Goal: Task Accomplishment & Management: Manage account settings

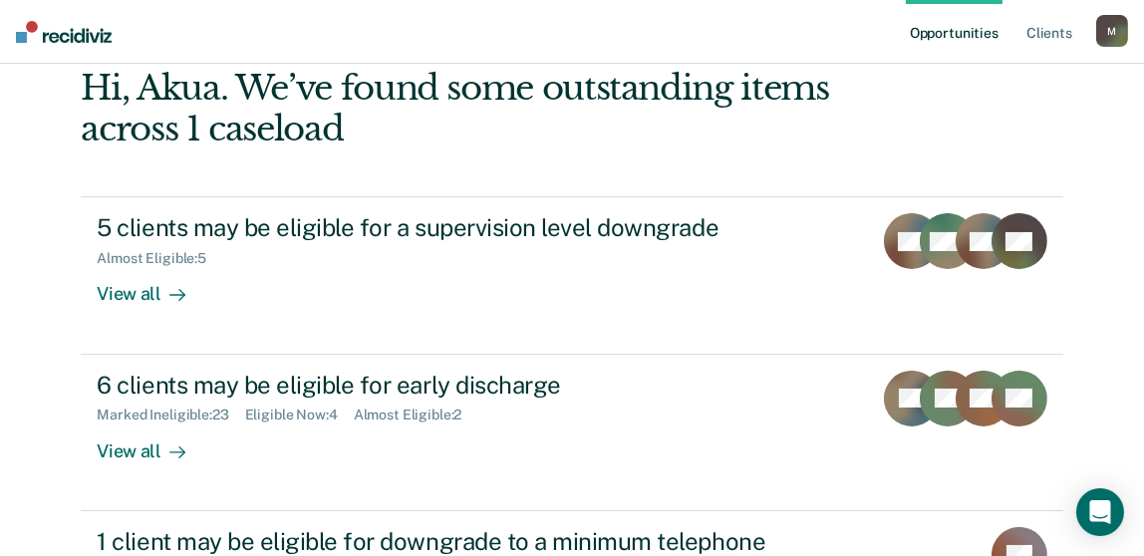
scroll to position [199, 0]
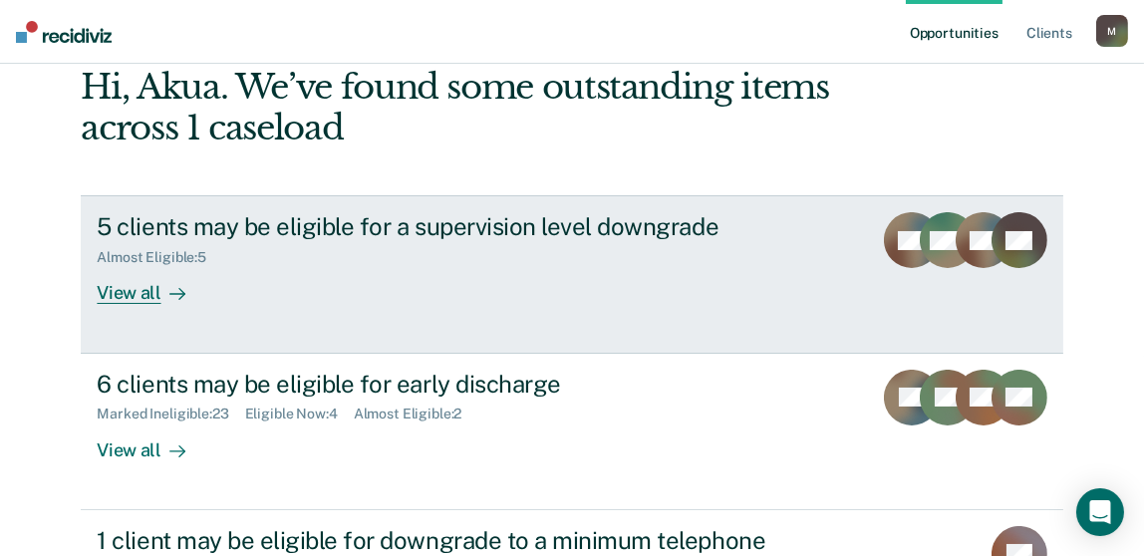
click at [147, 295] on div "View all" at bounding box center [153, 285] width 112 height 39
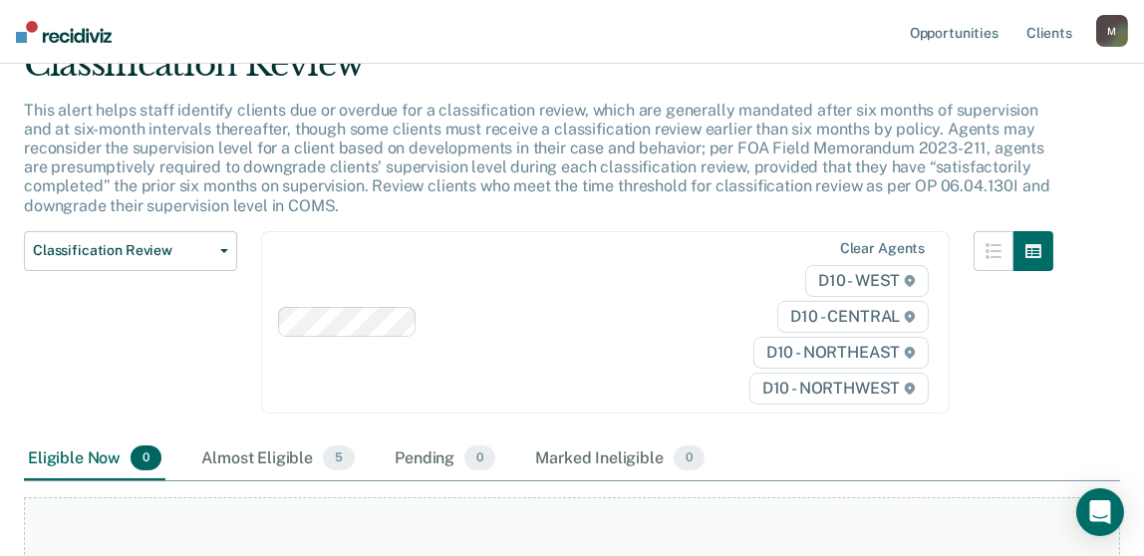
scroll to position [7, 0]
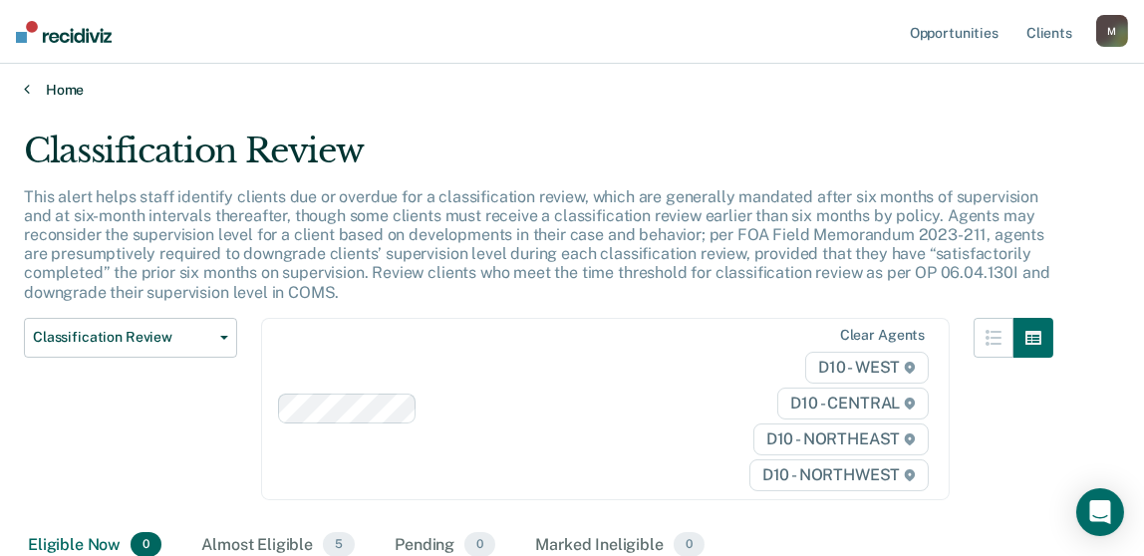
click at [28, 90] on icon at bounding box center [27, 89] width 6 height 16
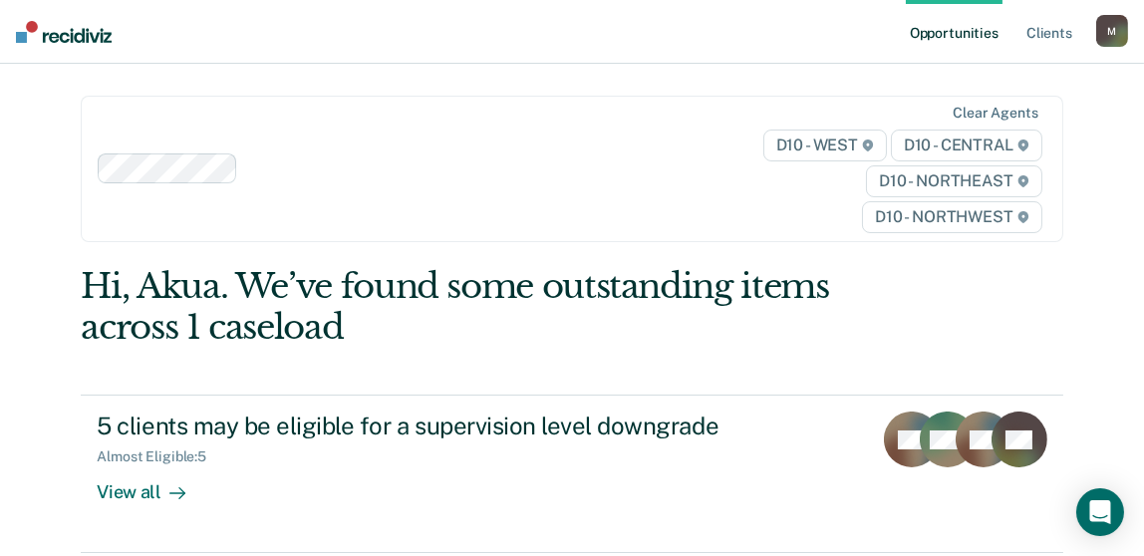
scroll to position [299, 0]
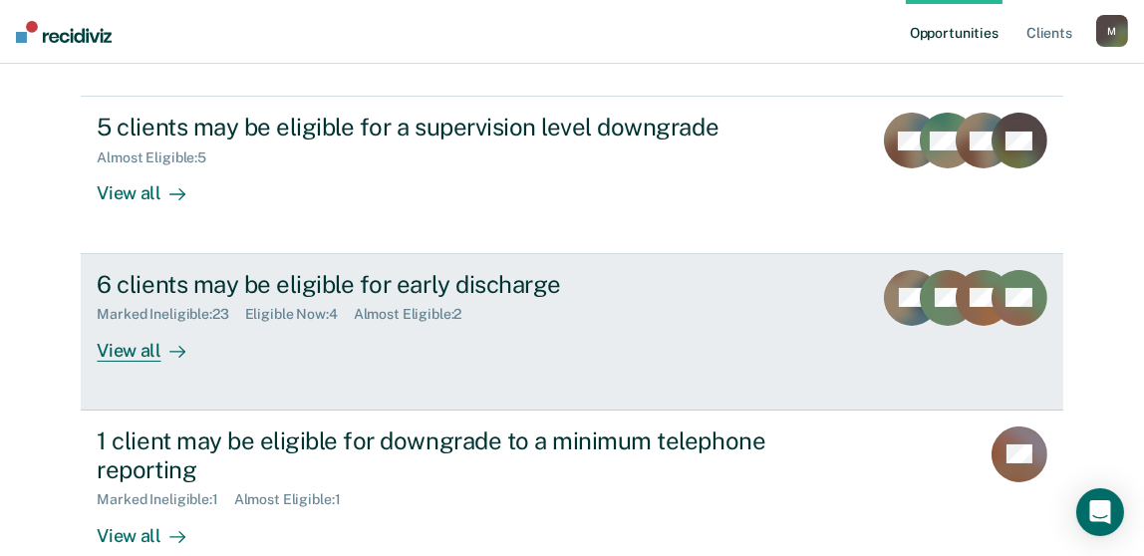
click at [136, 350] on div "View all" at bounding box center [153, 342] width 112 height 39
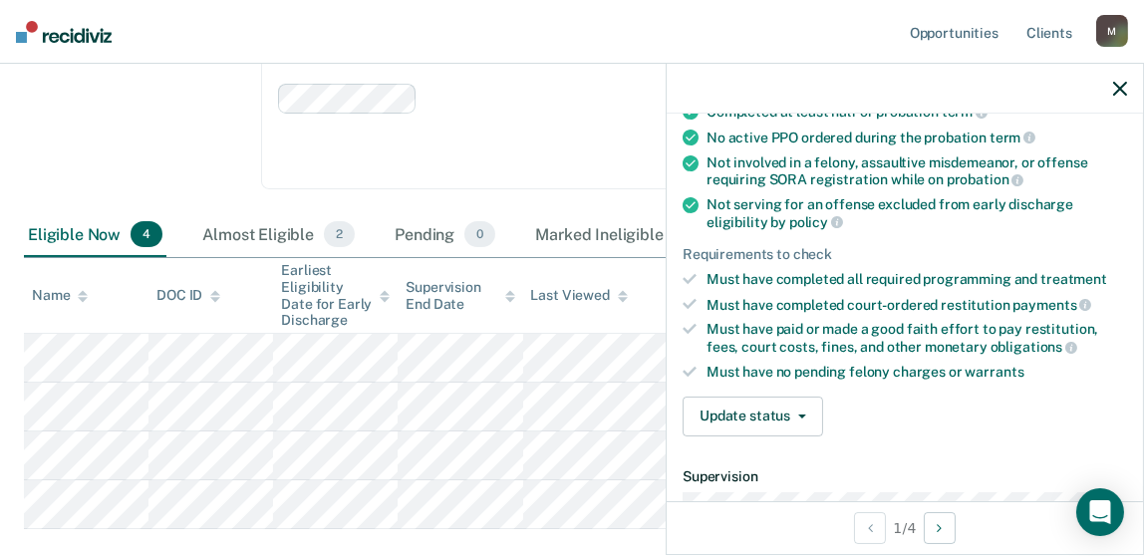
scroll to position [298, 0]
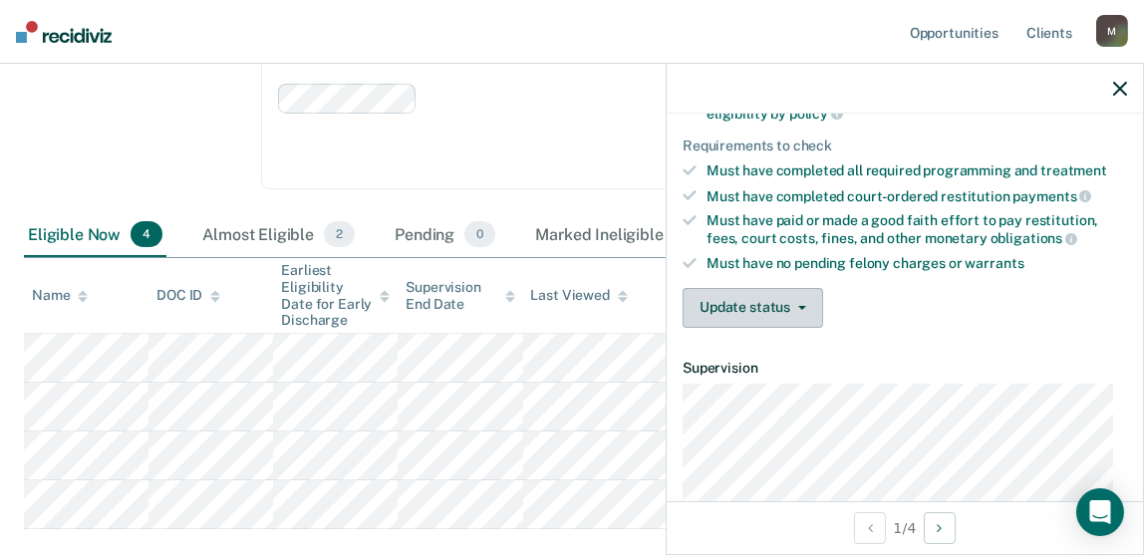
click at [751, 295] on button "Update status" at bounding box center [752, 308] width 140 height 40
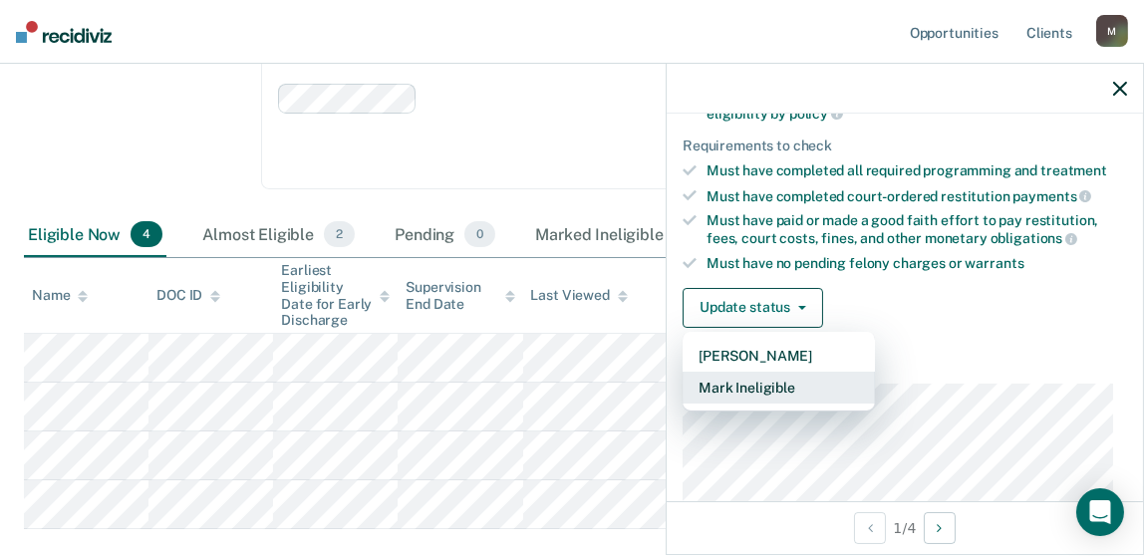
click at [786, 389] on button "Mark Ineligible" at bounding box center [778, 388] width 192 height 32
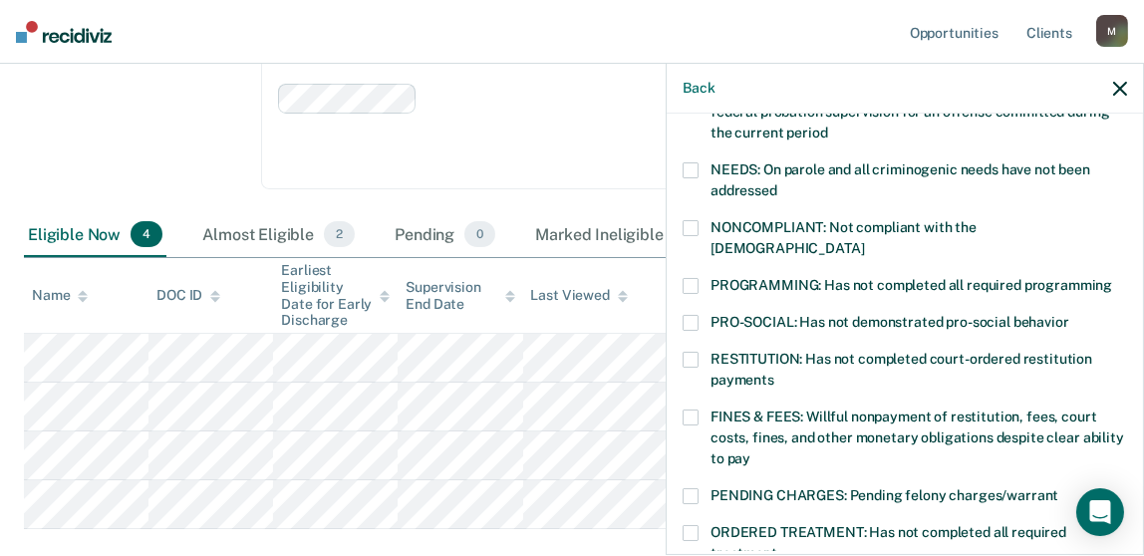
click at [696, 278] on span at bounding box center [690, 286] width 16 height 16
click at [702, 223] on label "NONCOMPLIANT: Not compliant with the [DEMOGRAPHIC_DATA]" at bounding box center [904, 241] width 444 height 42
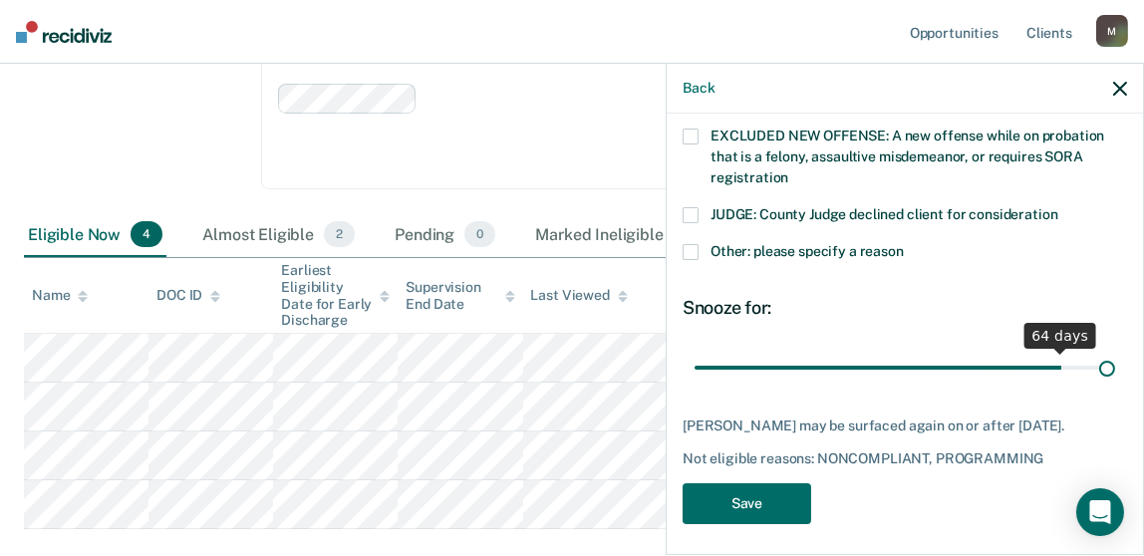
scroll to position [815, 0]
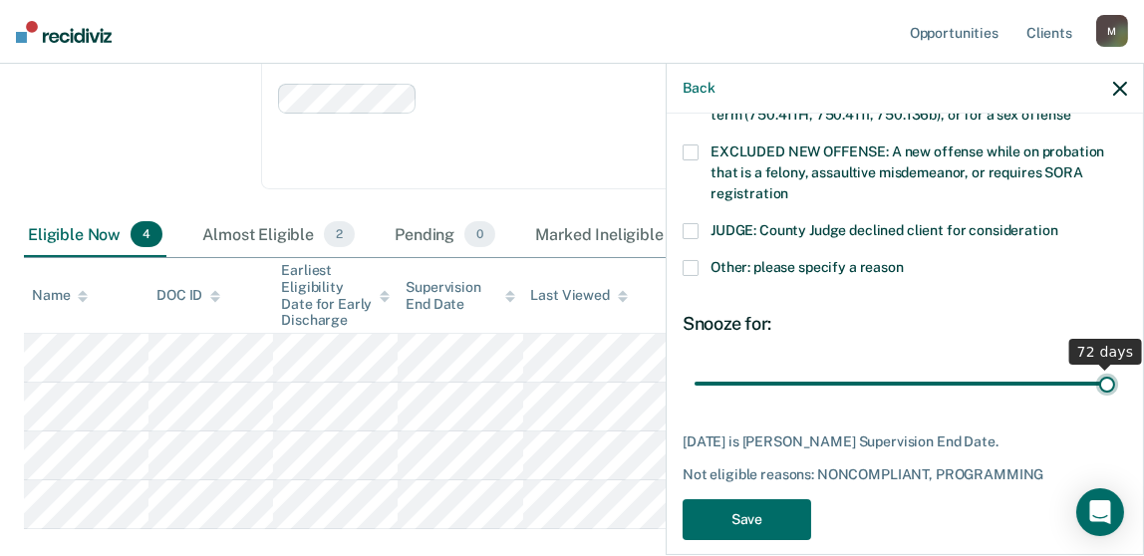
drag, startPoint x: 862, startPoint y: 339, endPoint x: 1163, endPoint y: 373, distance: 302.8
type input "72"
click at [1115, 373] on input "range" at bounding box center [904, 384] width 420 height 35
click at [775, 499] on button "Save" at bounding box center [746, 519] width 129 height 41
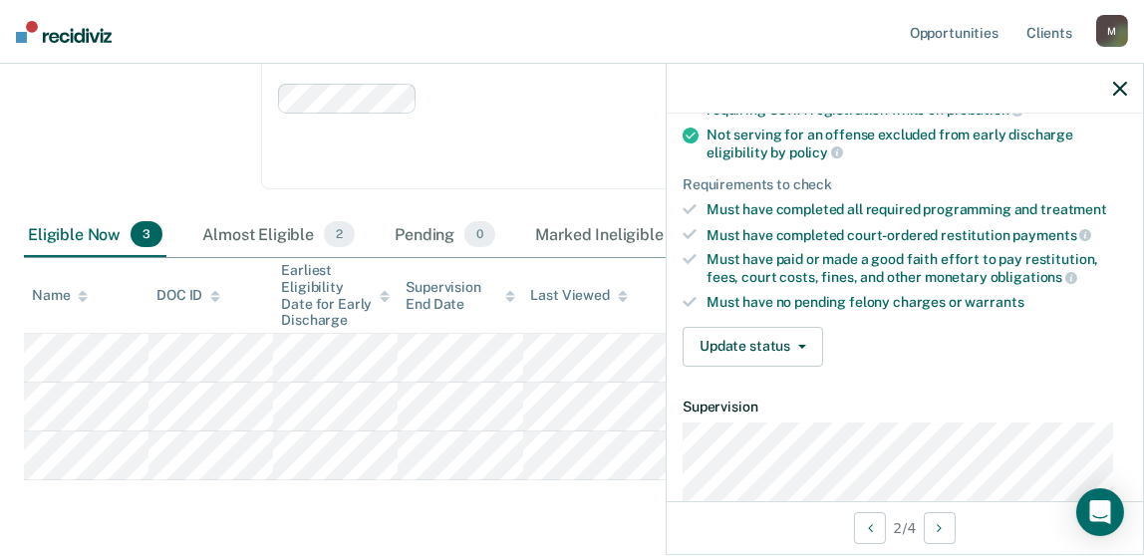
scroll to position [298, 0]
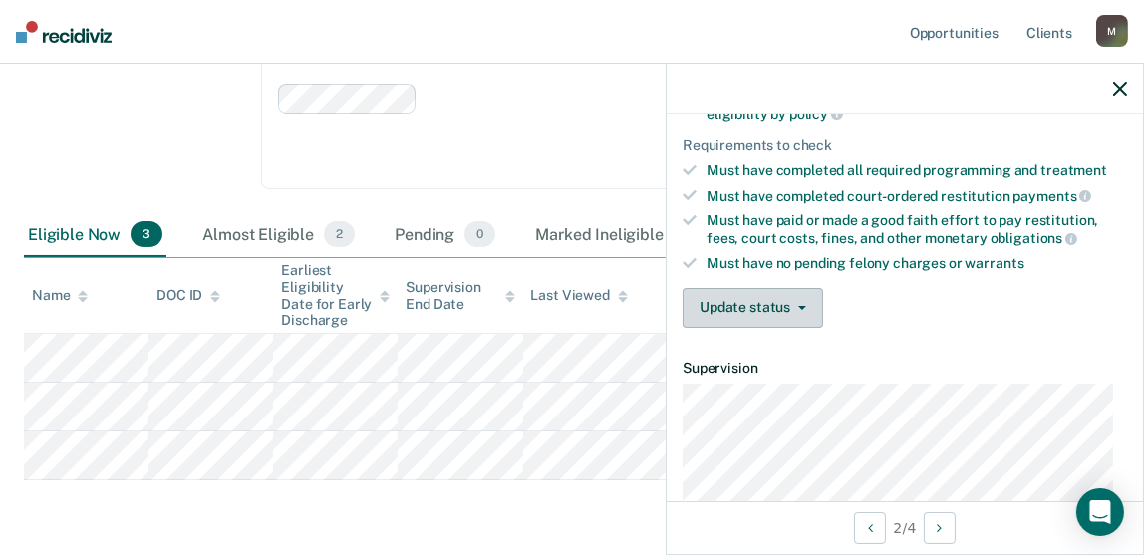
click at [760, 309] on button "Update status" at bounding box center [752, 308] width 140 height 40
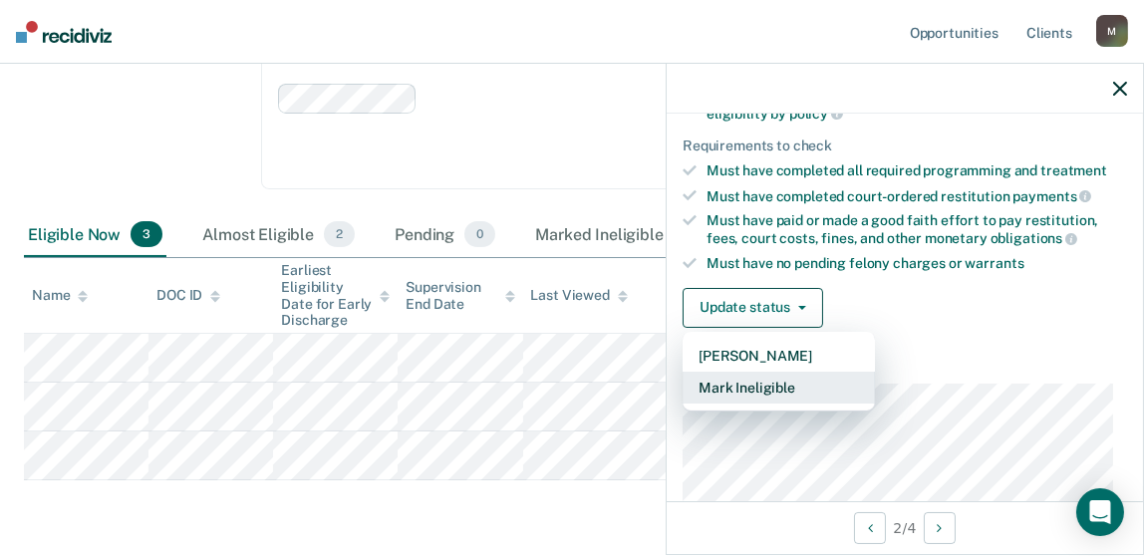
click at [792, 372] on button "Mark Ineligible" at bounding box center [778, 388] width 192 height 32
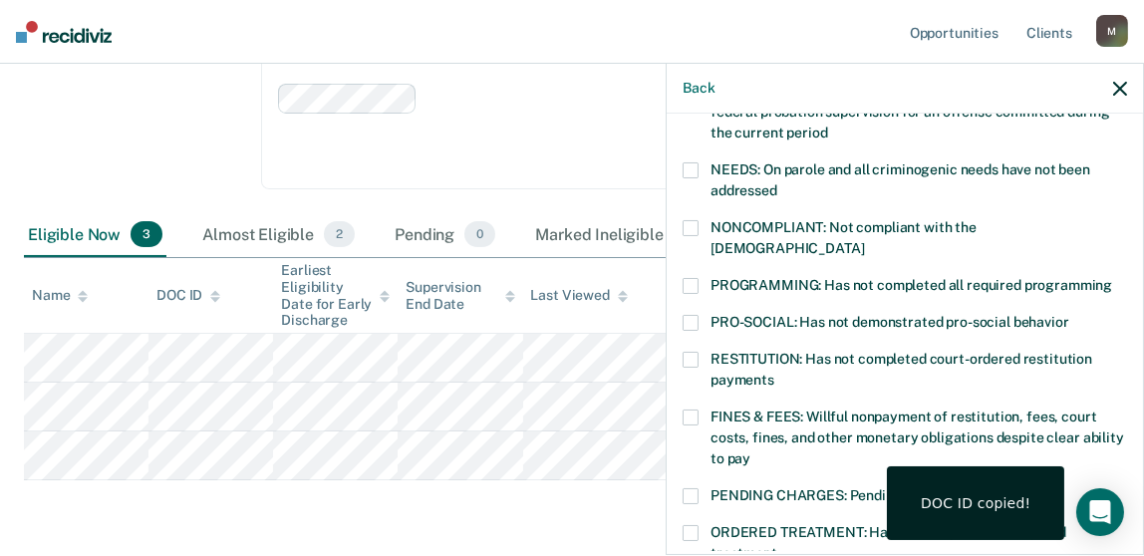
drag, startPoint x: 698, startPoint y: 218, endPoint x: 689, endPoint y: 236, distance: 20.1
click at [696, 220] on label "NONCOMPLIANT: Not compliant with the [DEMOGRAPHIC_DATA]" at bounding box center [904, 241] width 444 height 42
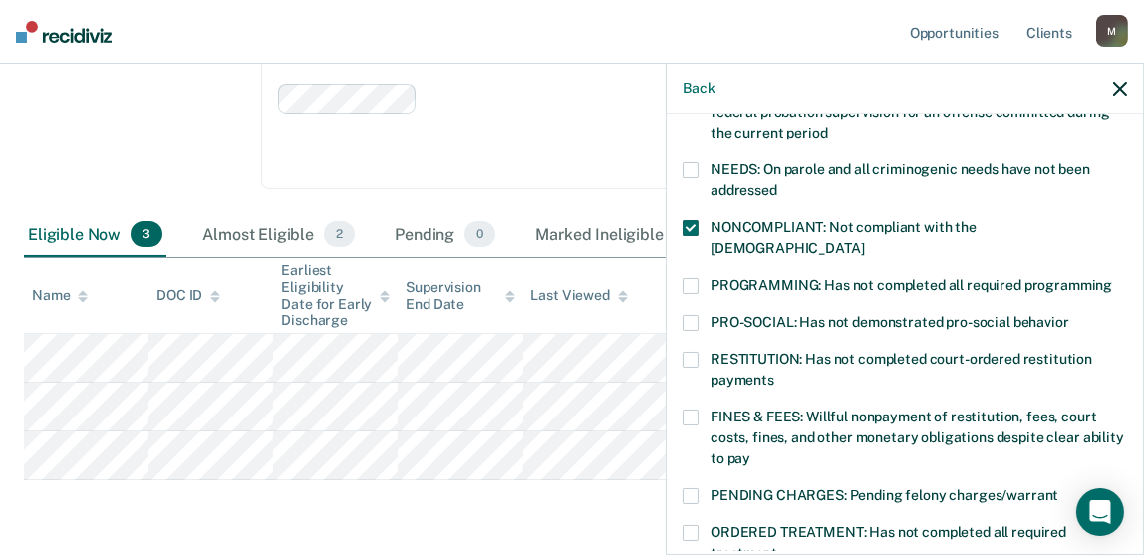
click at [687, 278] on span at bounding box center [690, 286] width 16 height 16
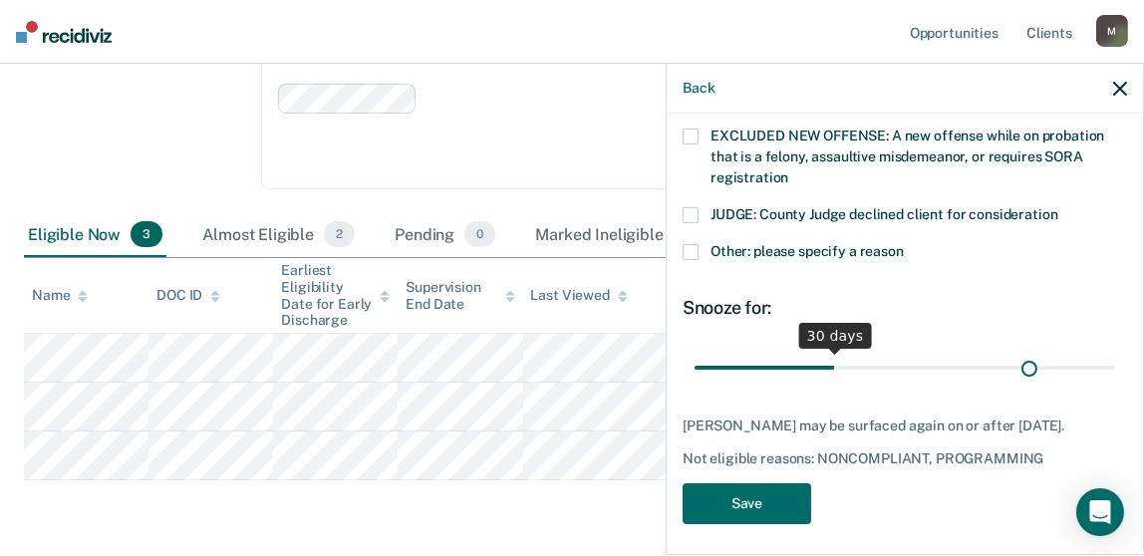
scroll to position [831, 0]
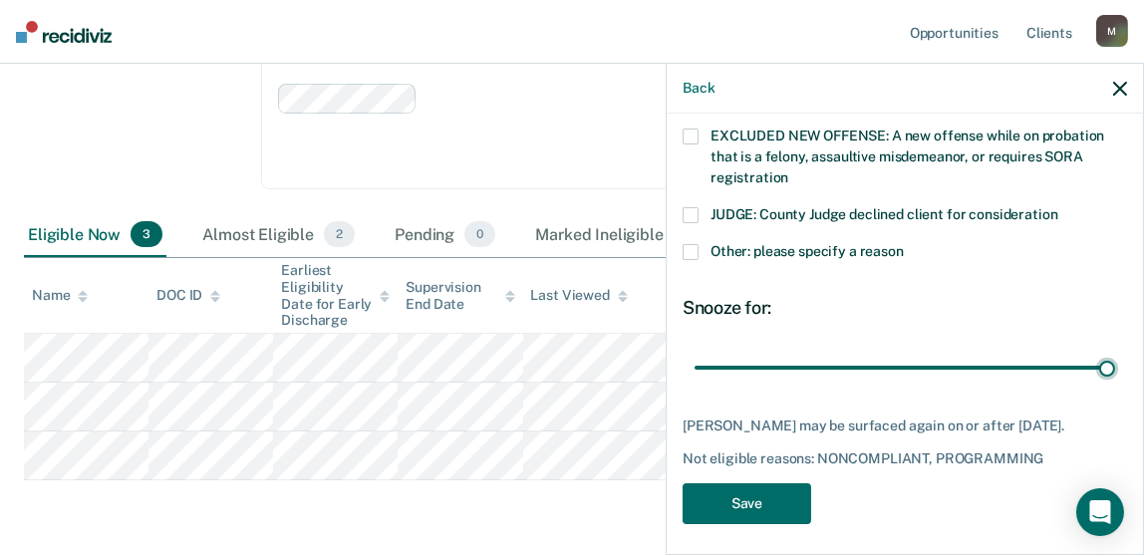
drag, startPoint x: 891, startPoint y: 337, endPoint x: 1120, endPoint y: 345, distance: 229.3
type input "90"
click at [1115, 351] on input "range" at bounding box center [904, 368] width 420 height 35
click at [749, 496] on button "Save" at bounding box center [746, 503] width 129 height 41
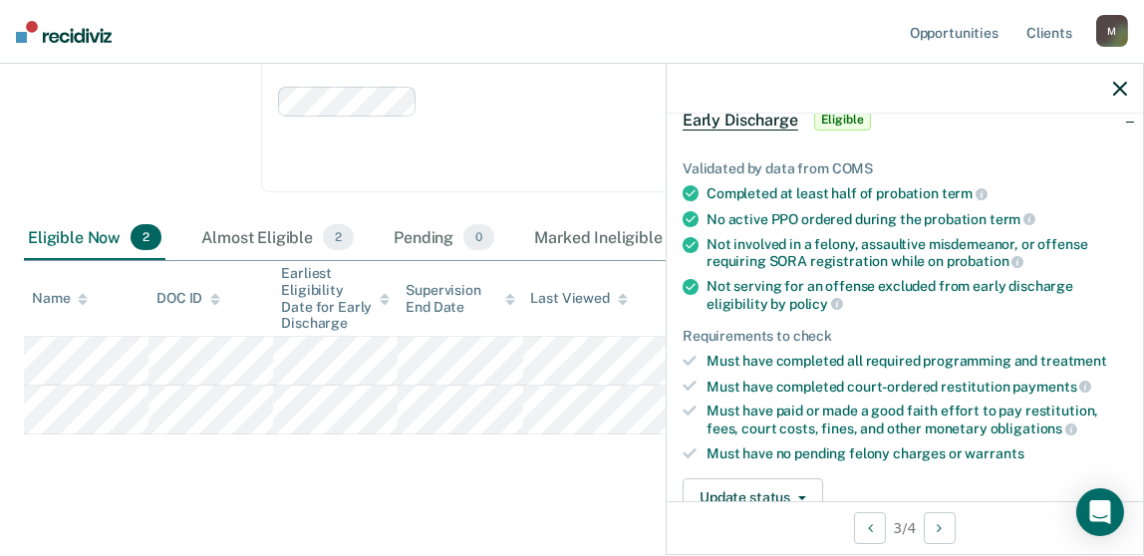
scroll to position [199, 0]
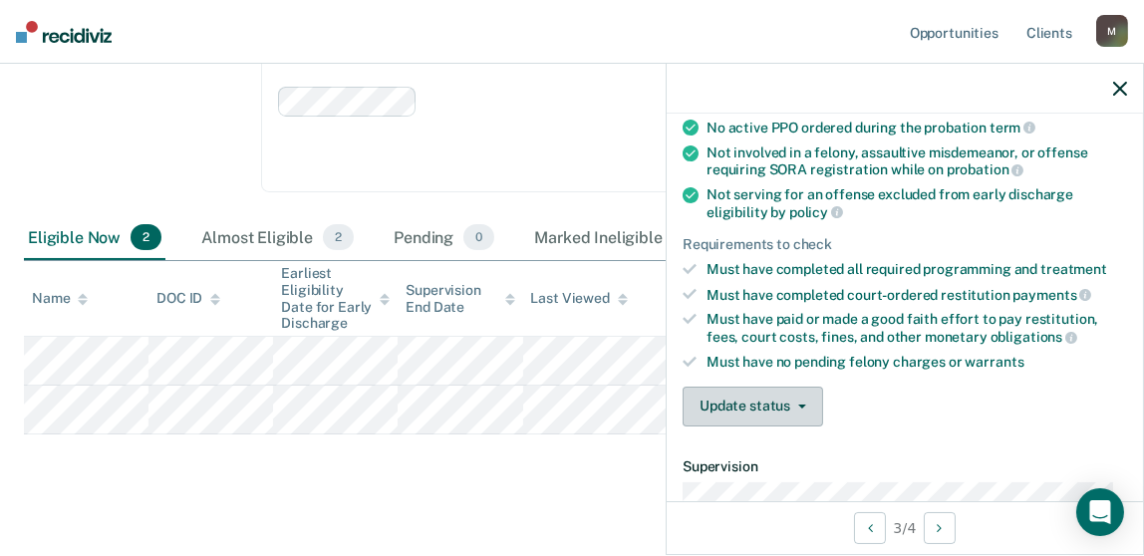
click at [759, 403] on button "Update status" at bounding box center [752, 407] width 140 height 40
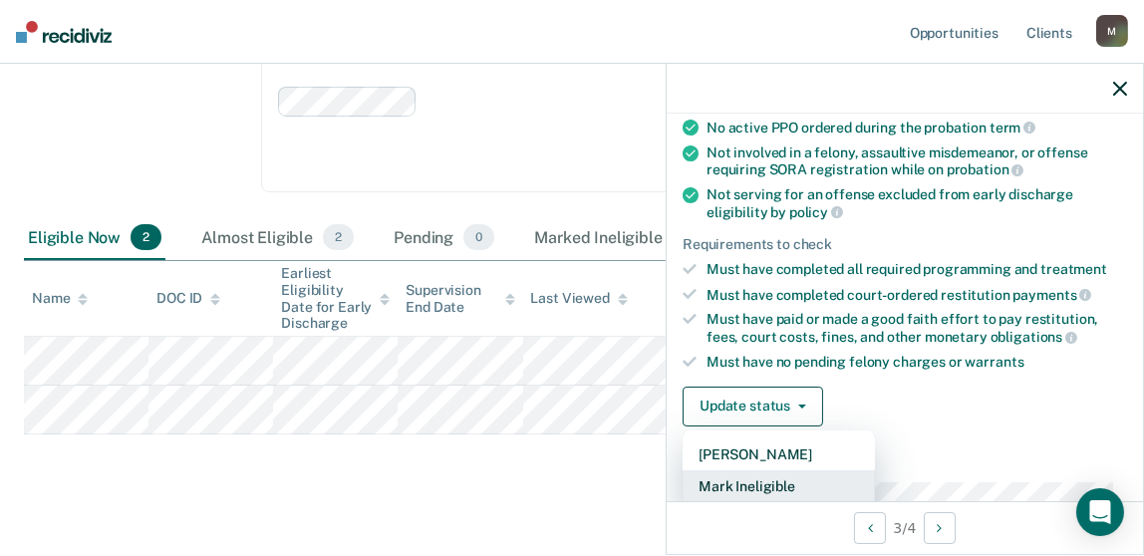
click at [773, 474] on button "Mark Ineligible" at bounding box center [778, 486] width 192 height 32
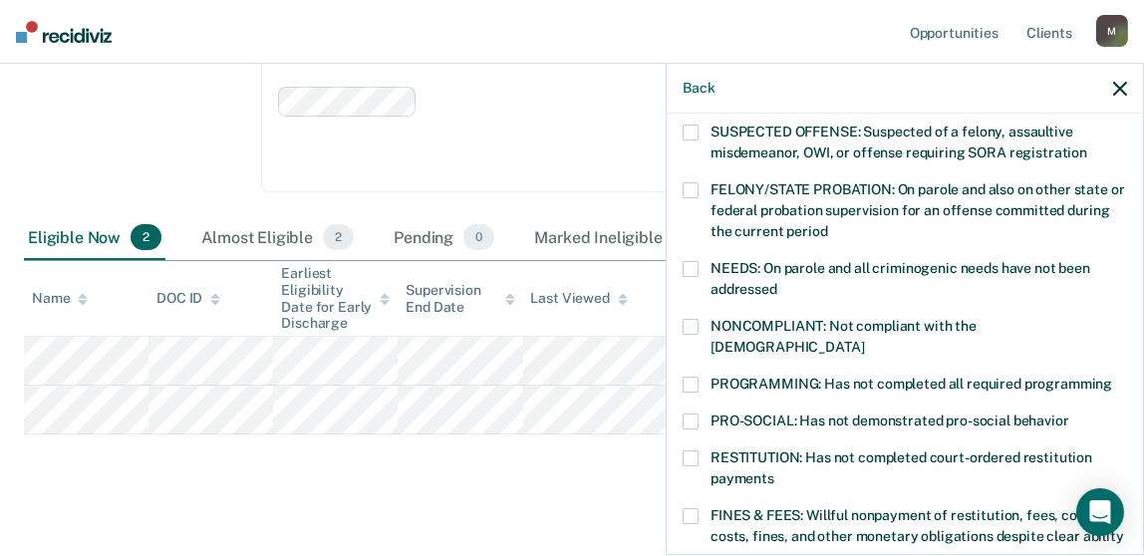
click at [685, 377] on span at bounding box center [690, 385] width 16 height 16
click at [690, 320] on span at bounding box center [690, 327] width 16 height 16
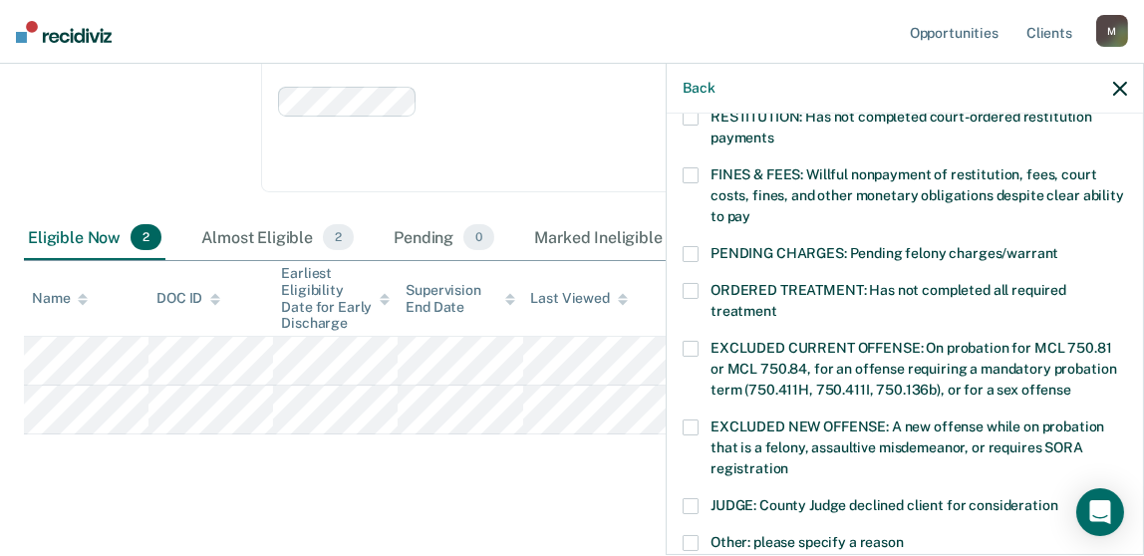
scroll to position [696, 0]
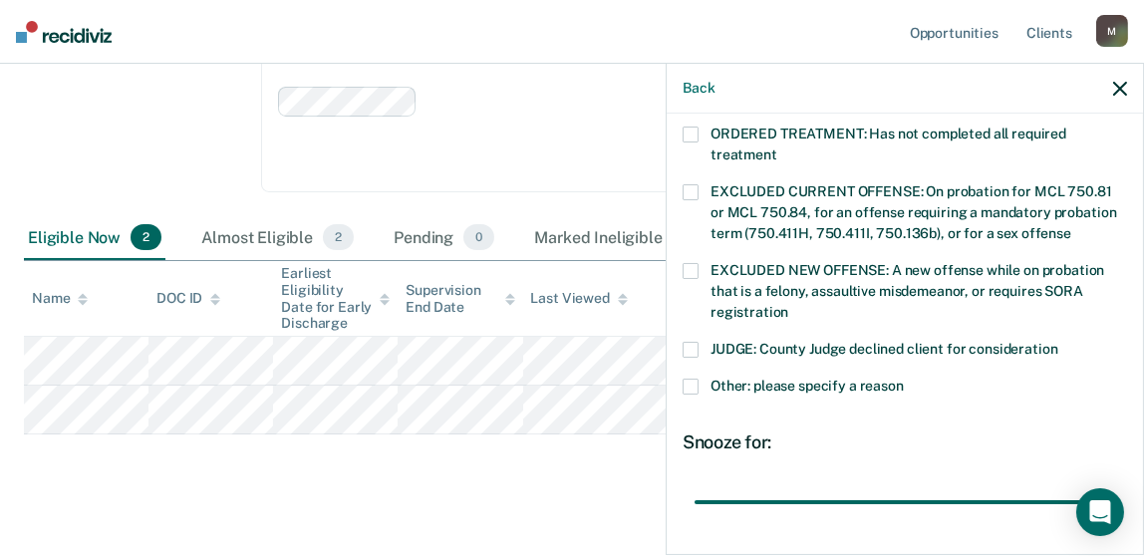
drag, startPoint x: 833, startPoint y: 481, endPoint x: 1111, endPoint y: 474, distance: 278.1
type input "90"
click at [1111, 485] on input "range" at bounding box center [904, 502] width 420 height 35
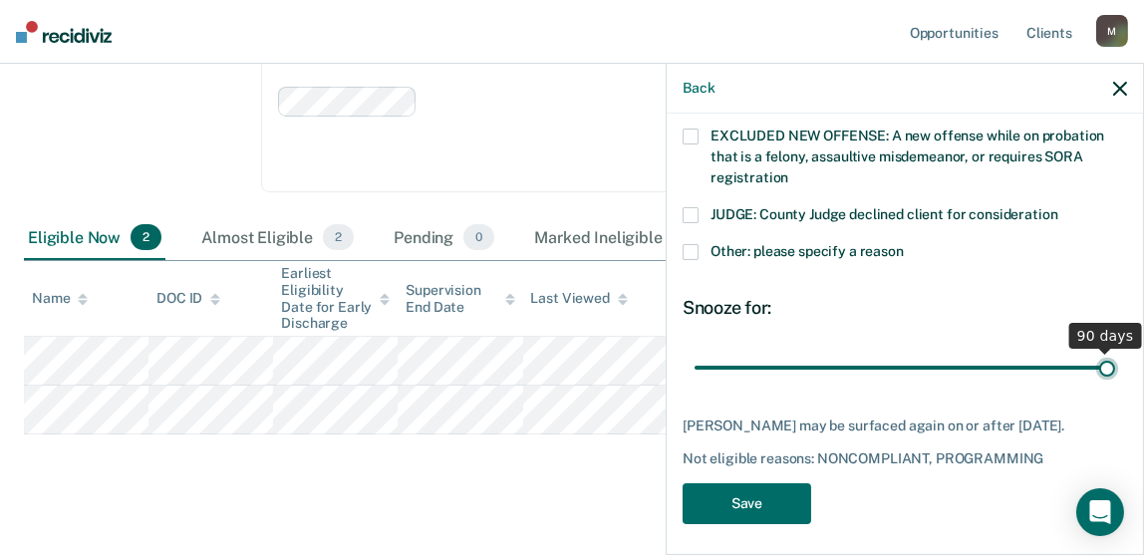
scroll to position [831, 0]
click at [779, 500] on button "Save" at bounding box center [746, 503] width 129 height 41
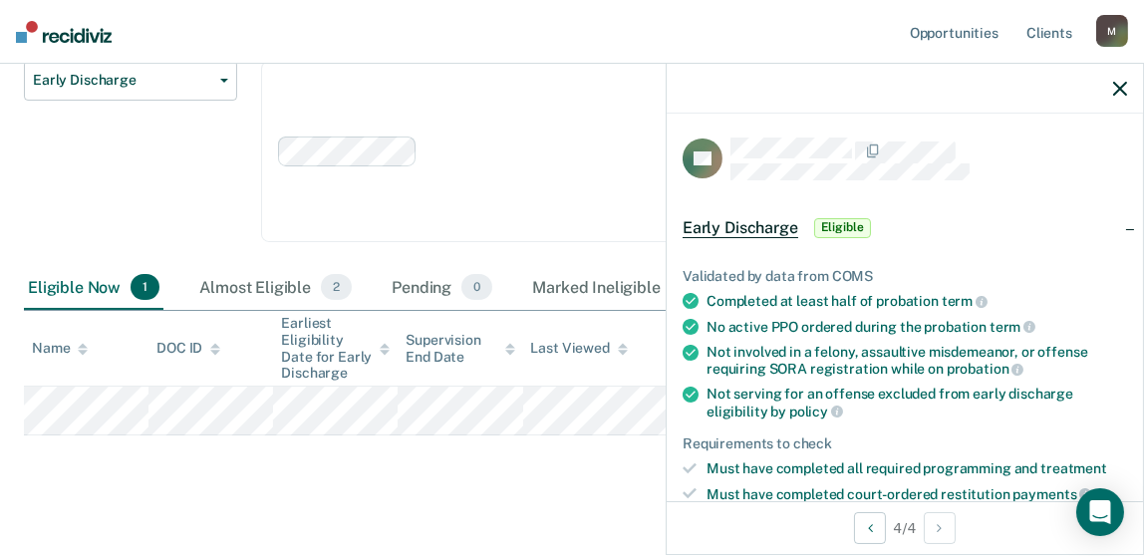
scroll to position [199, 0]
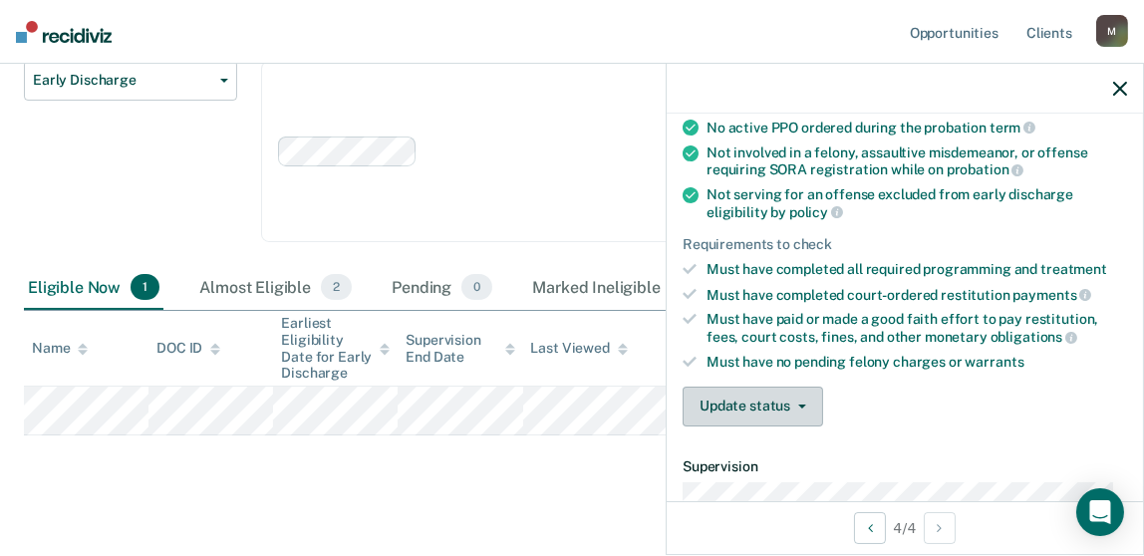
click at [773, 399] on button "Update status" at bounding box center [752, 407] width 140 height 40
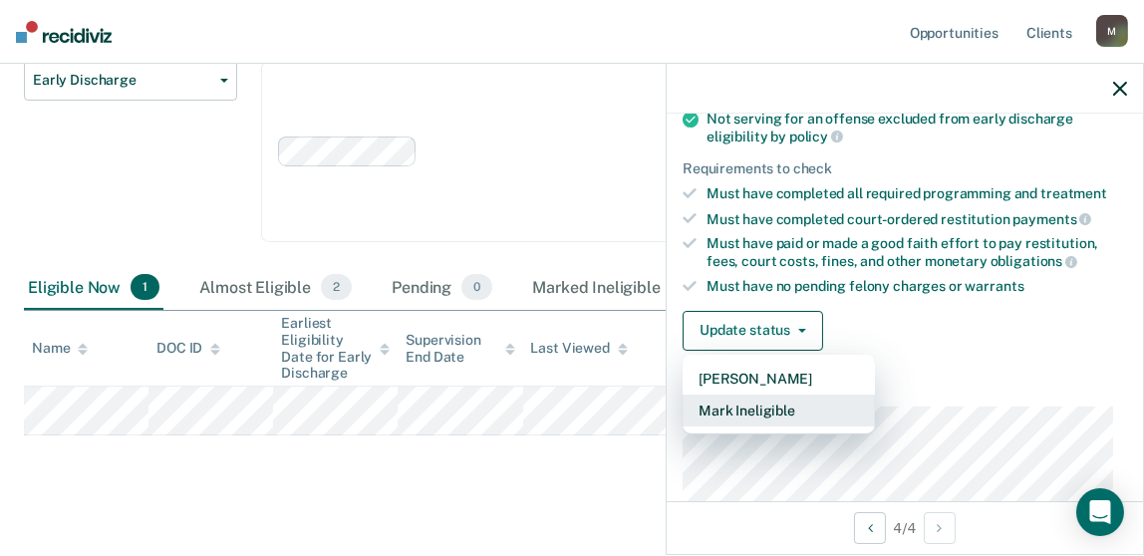
scroll to position [298, 0]
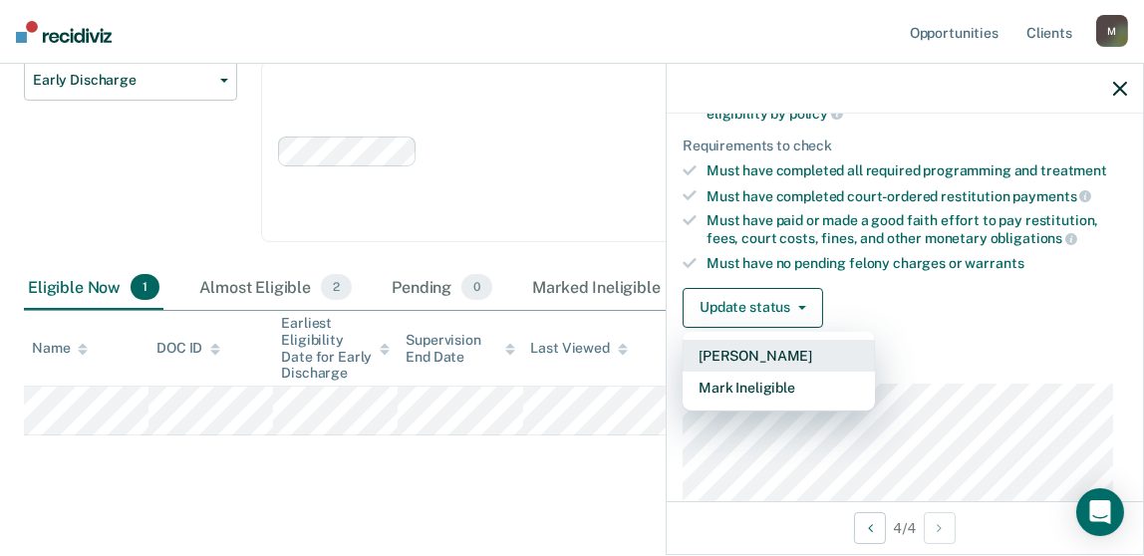
click at [803, 350] on button "[PERSON_NAME]" at bounding box center [778, 356] width 192 height 32
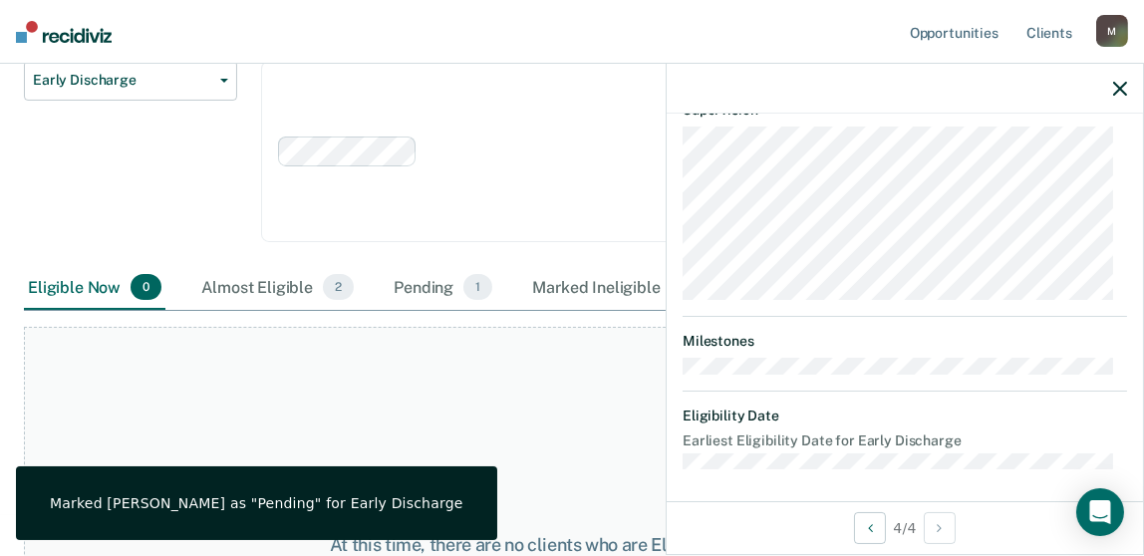
scroll to position [0, 0]
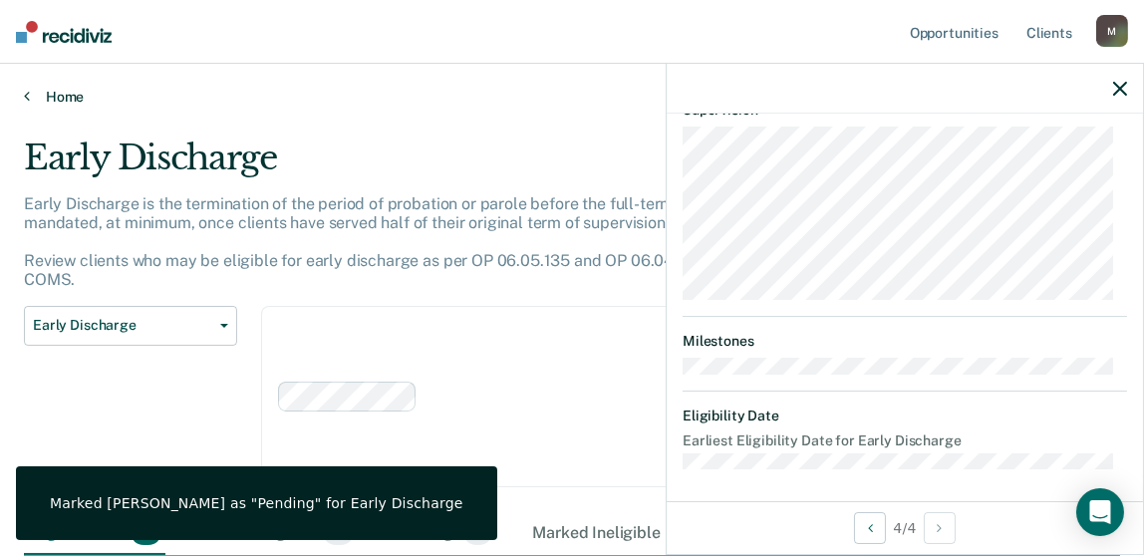
click at [69, 94] on link "Home" at bounding box center [572, 97] width 1096 height 18
